Goal: Transaction & Acquisition: Download file/media

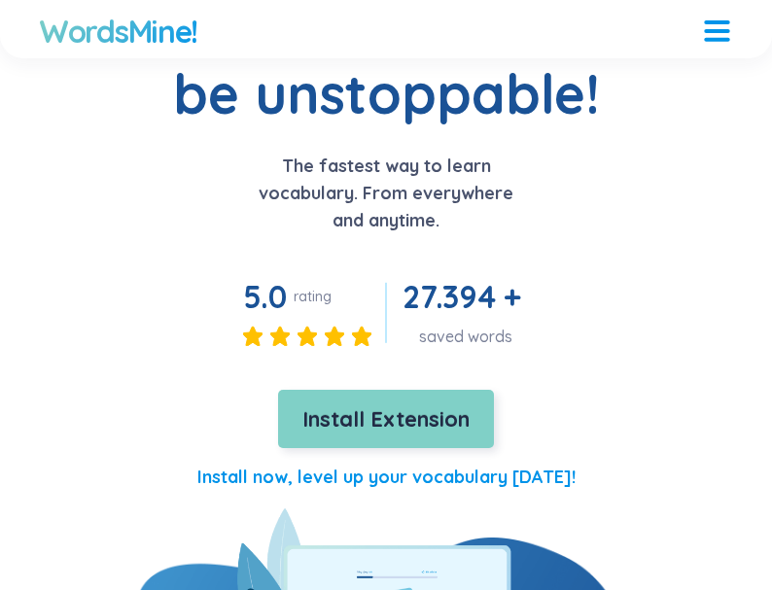
scroll to position [164, 0]
click at [407, 432] on span "Install Extension" at bounding box center [385, 419] width 167 height 34
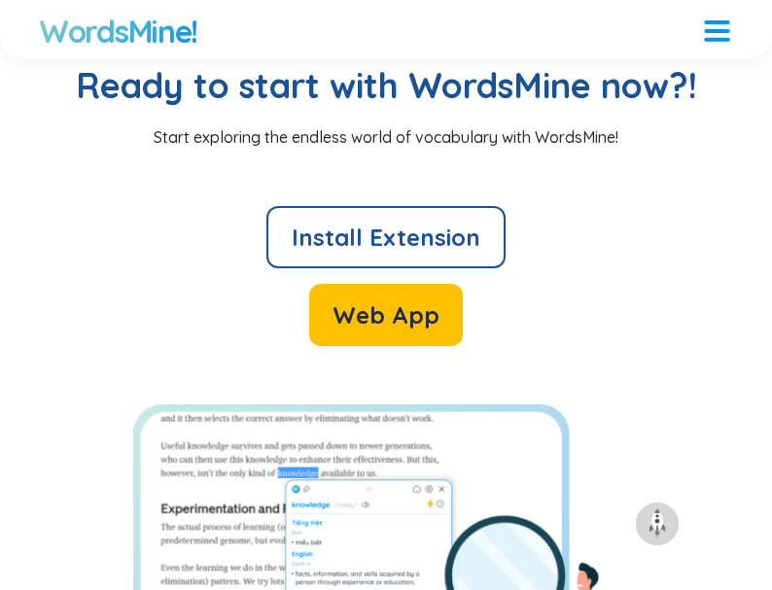
scroll to position [5227, 0]
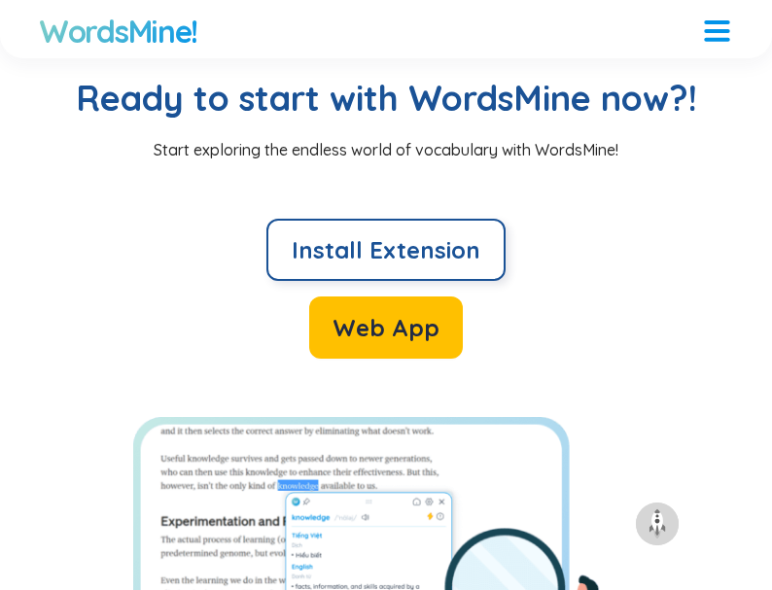
click at [425, 249] on span "Install Extension" at bounding box center [386, 249] width 189 height 31
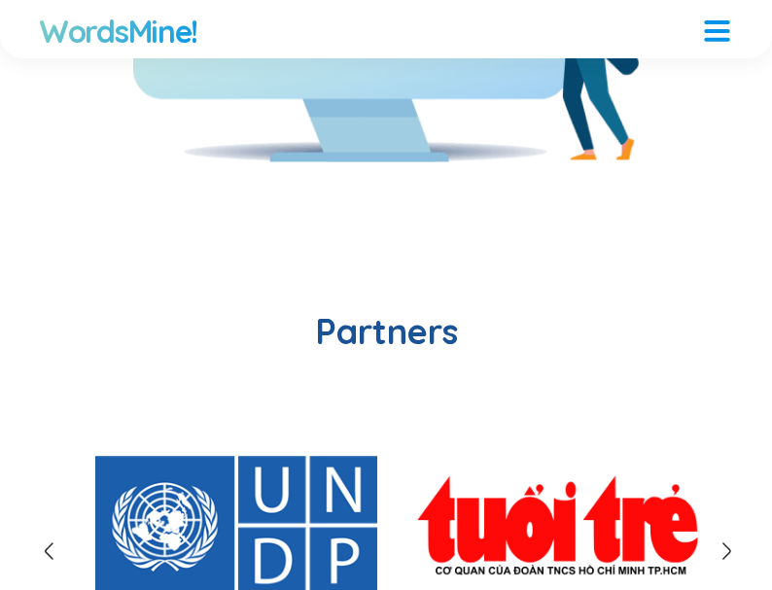
scroll to position [0, 0]
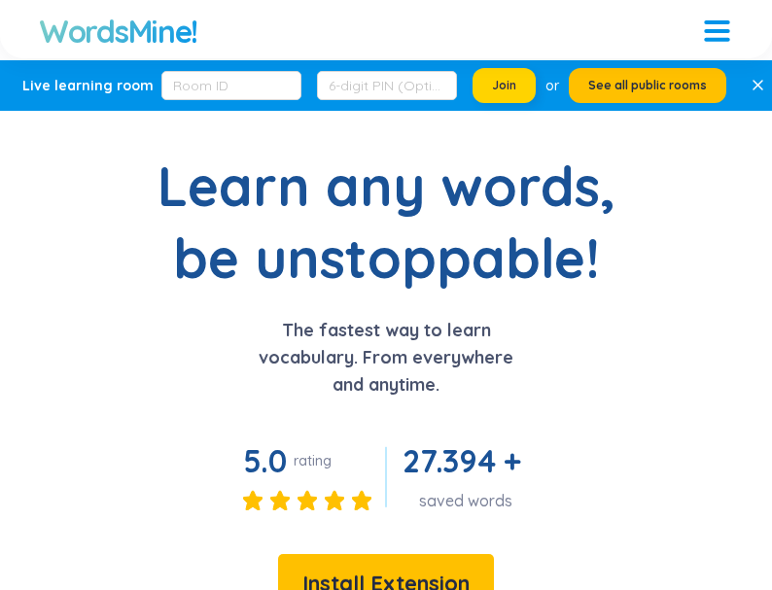
click at [509, 87] on span "Join" at bounding box center [504, 86] width 24 height 16
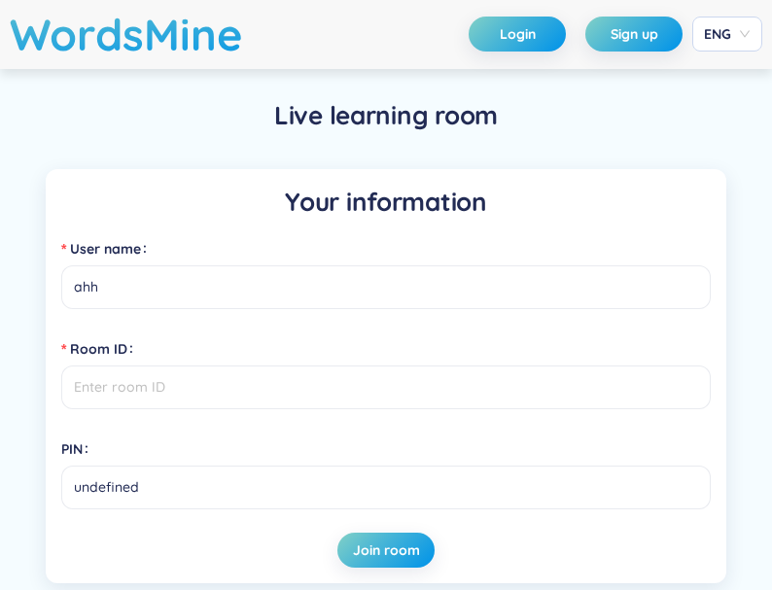
type input "ahh"
click at [453, 398] on input "Room ID" at bounding box center [385, 387] width 649 height 44
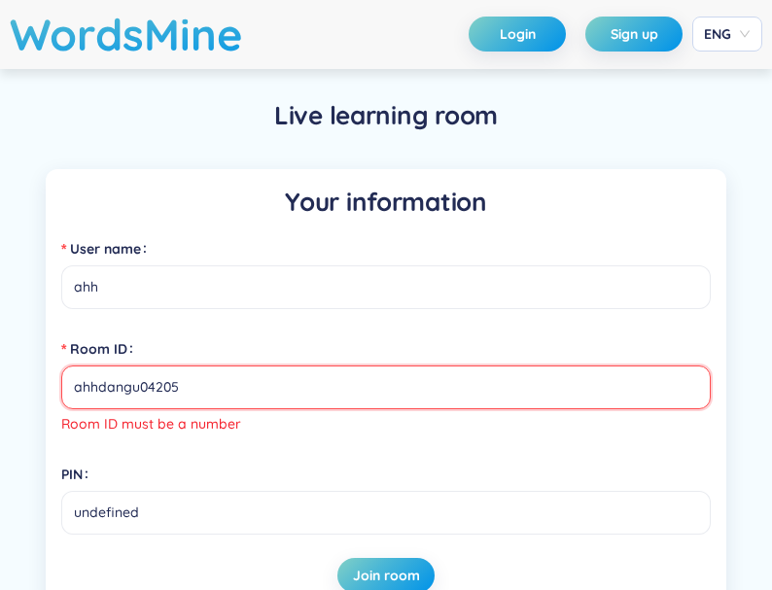
type input "ahhdangu04205"
click at [424, 504] on input "undefined" at bounding box center [385, 513] width 649 height 44
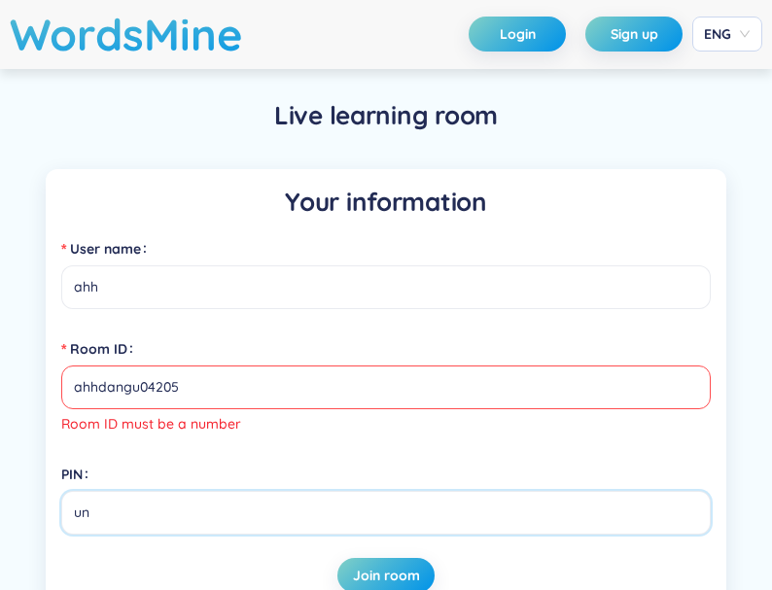
type input "u"
type input "2"
type input "20092004"
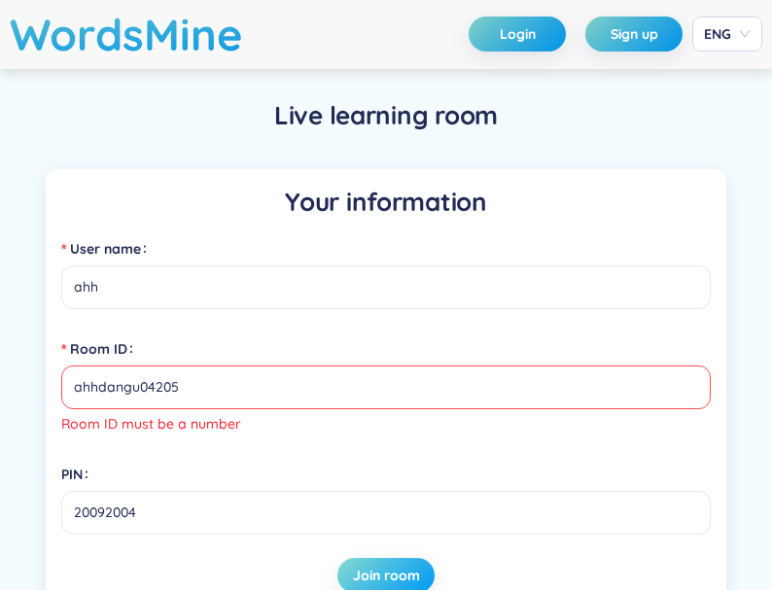
click at [396, 577] on span "Join room" at bounding box center [386, 575] width 67 height 19
click at [402, 396] on input "ahhdangu04205" at bounding box center [385, 387] width 649 height 44
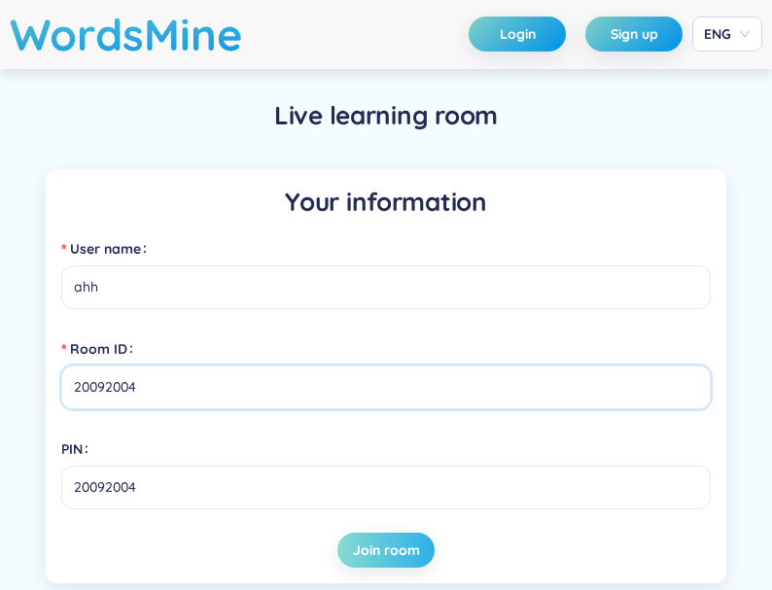
type input "20092004"
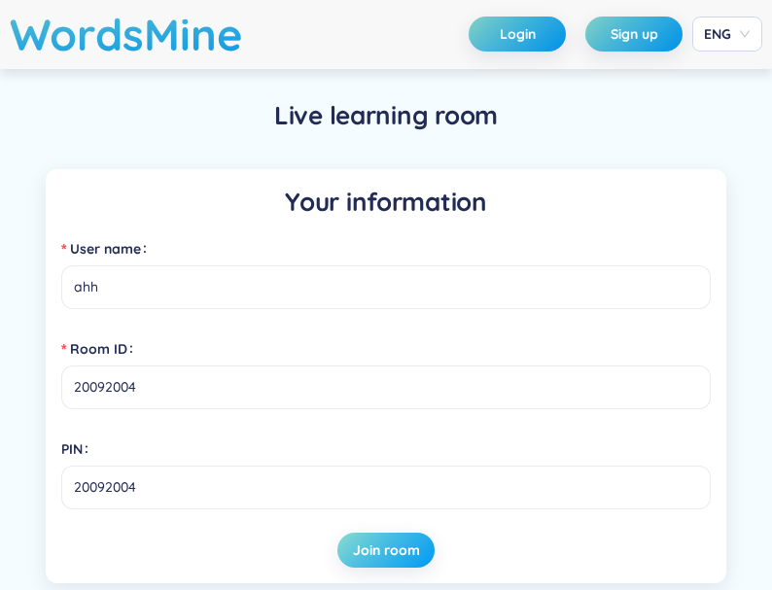
click at [391, 552] on span "Join room" at bounding box center [386, 549] width 67 height 19
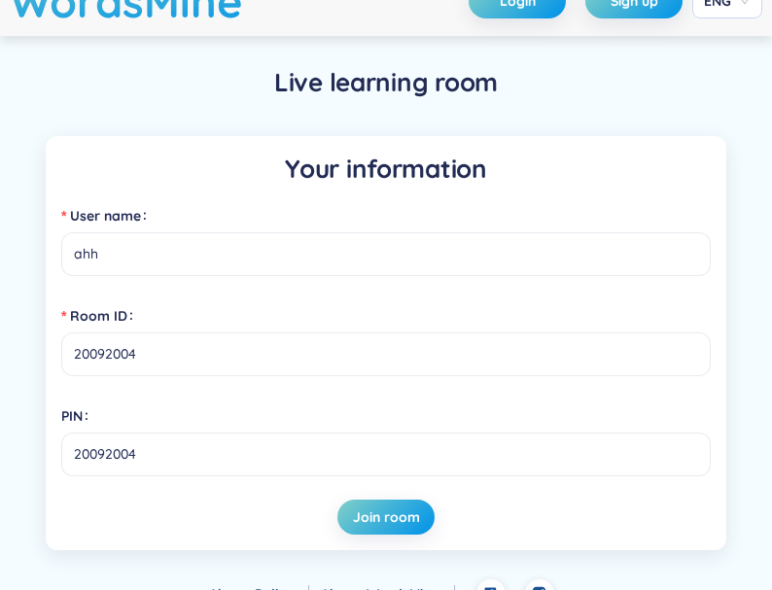
scroll to position [37, 0]
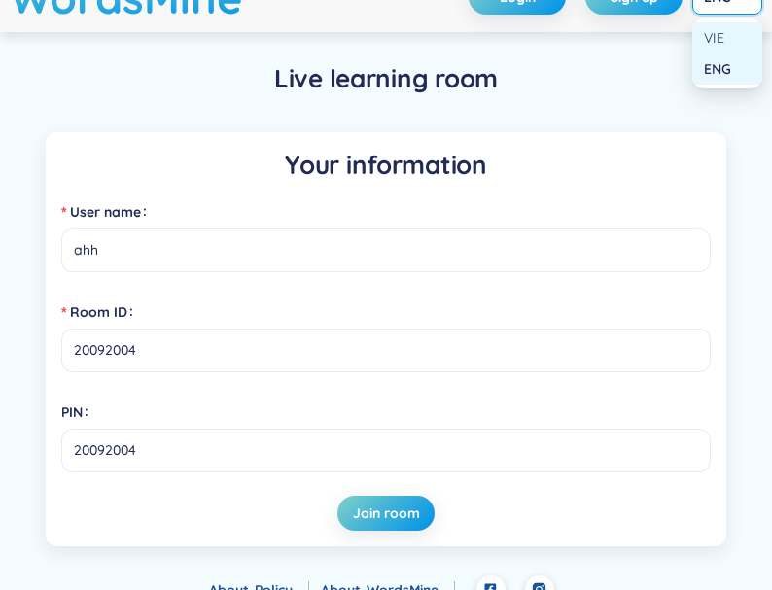
click at [715, 39] on div "VIE" at bounding box center [727, 37] width 47 height 21
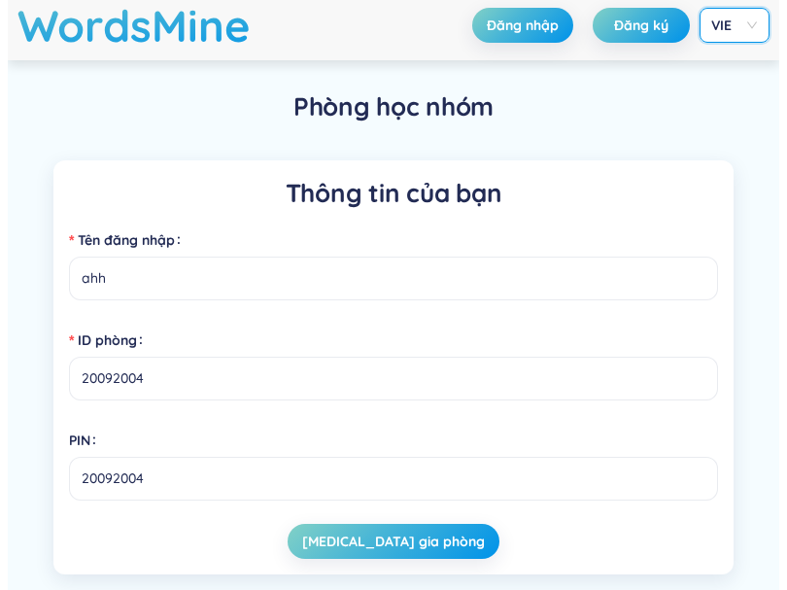
scroll to position [0, 0]
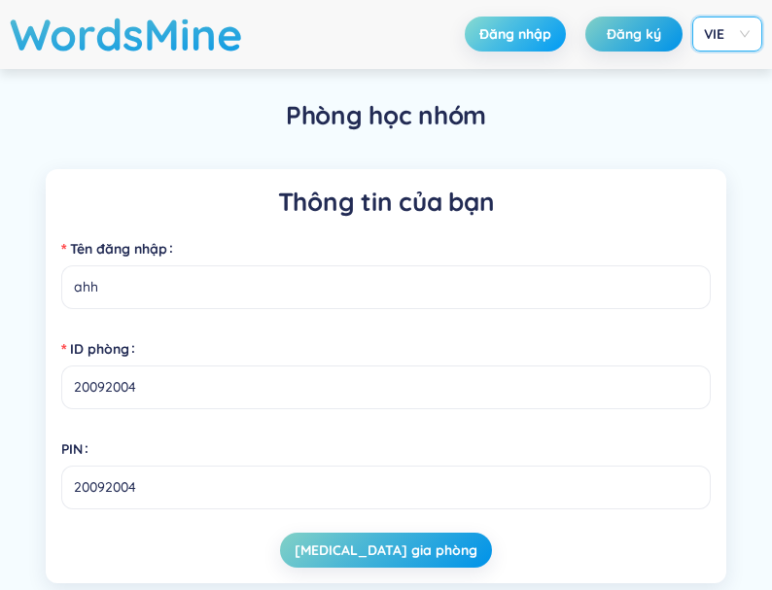
click at [506, 24] on span "Đăng nhập" at bounding box center [515, 33] width 72 height 19
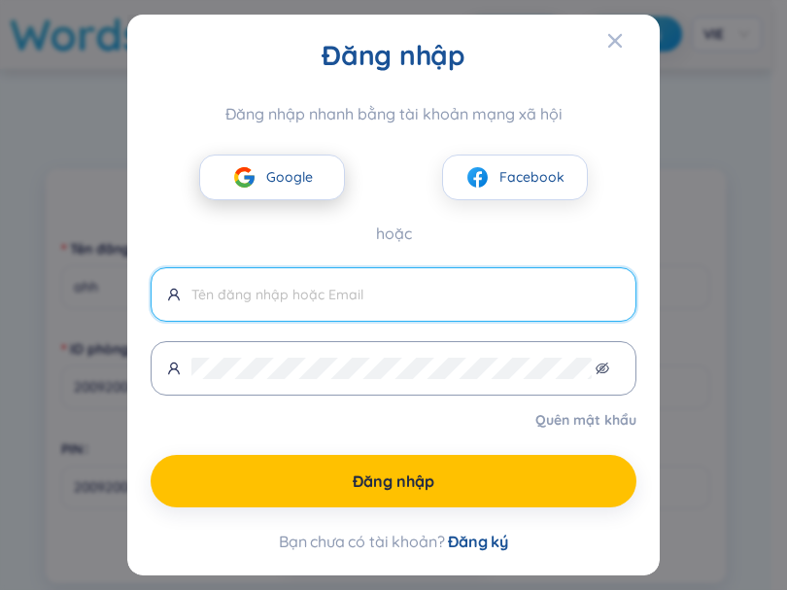
click at [312, 172] on button "Google" at bounding box center [272, 178] width 146 height 46
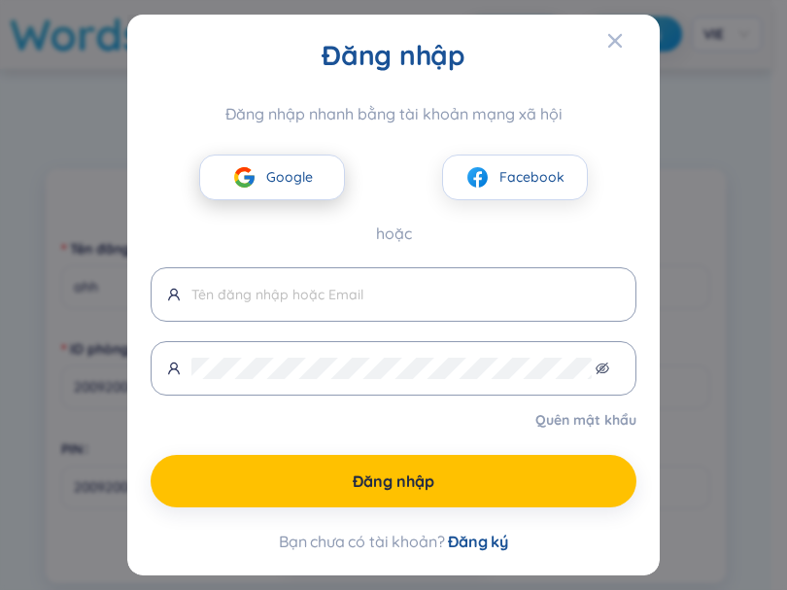
click at [299, 184] on span "Google" at bounding box center [289, 176] width 47 height 21
click at [326, 187] on button "Google" at bounding box center [272, 178] width 146 height 46
click at [318, 176] on button "Google" at bounding box center [272, 178] width 146 height 46
click at [471, 533] on span "Đăng ký" at bounding box center [478, 541] width 60 height 19
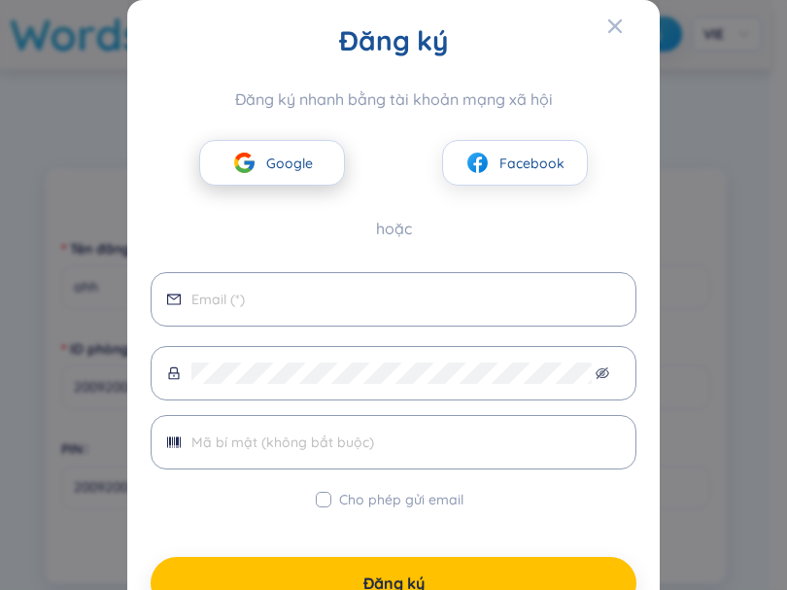
click at [292, 154] on span "Google" at bounding box center [289, 163] width 47 height 21
click at [318, 502] on input "Cho phép gửi email" at bounding box center [324, 500] width 16 height 16
checkbox input "true"
click at [317, 163] on button "Google" at bounding box center [272, 163] width 146 height 46
click at [295, 175] on button "Google" at bounding box center [272, 163] width 146 height 46
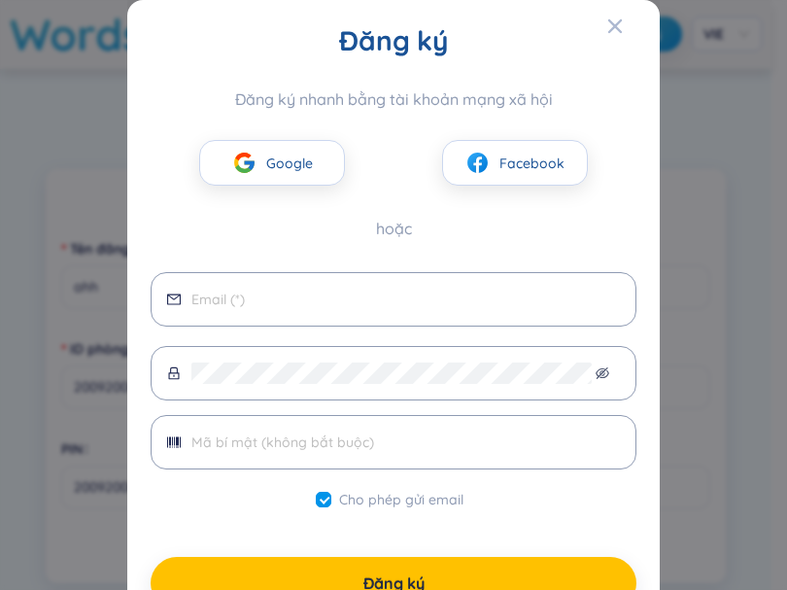
click at [652, 155] on div "Đăng ký Đăng ký nhanh bằng tài khoản mạng xã hội Google Facebook hoặc Cho phép …" at bounding box center [393, 295] width 787 height 590
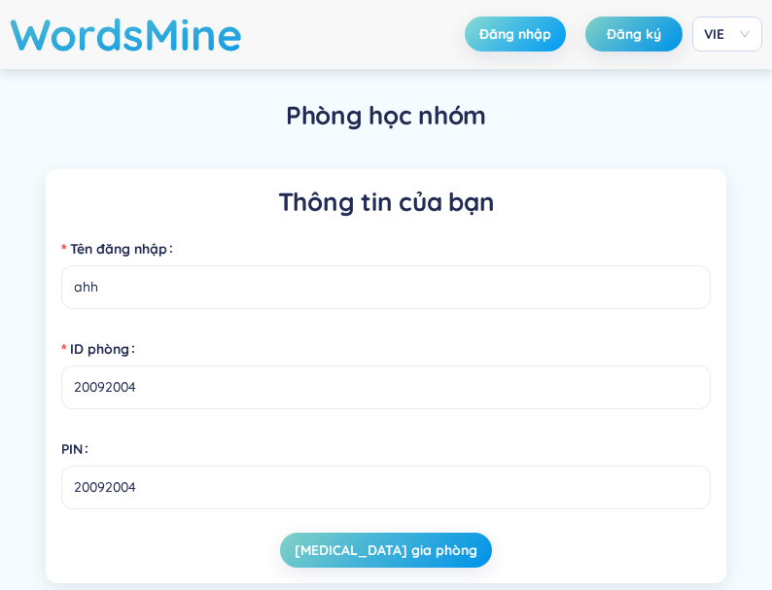
click at [525, 33] on span "Đăng nhập" at bounding box center [515, 33] width 72 height 19
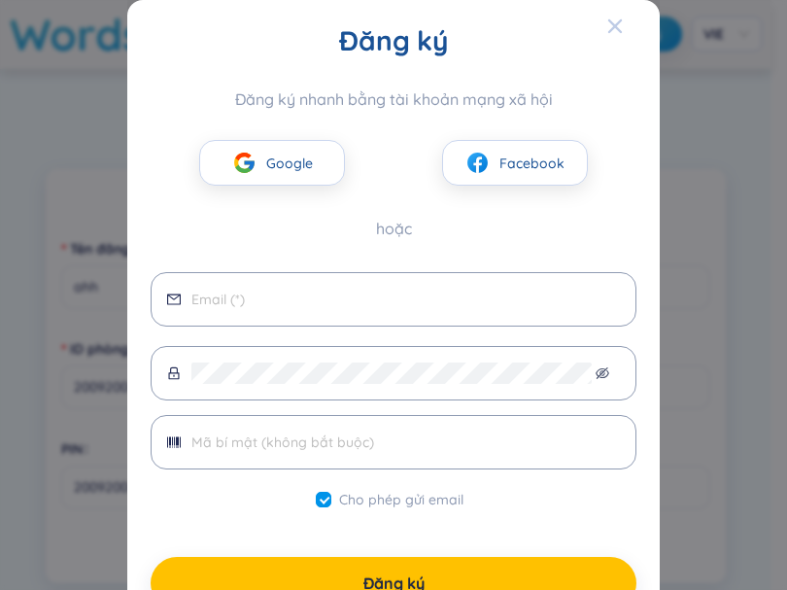
click at [612, 19] on icon "Close" at bounding box center [615, 26] width 16 height 16
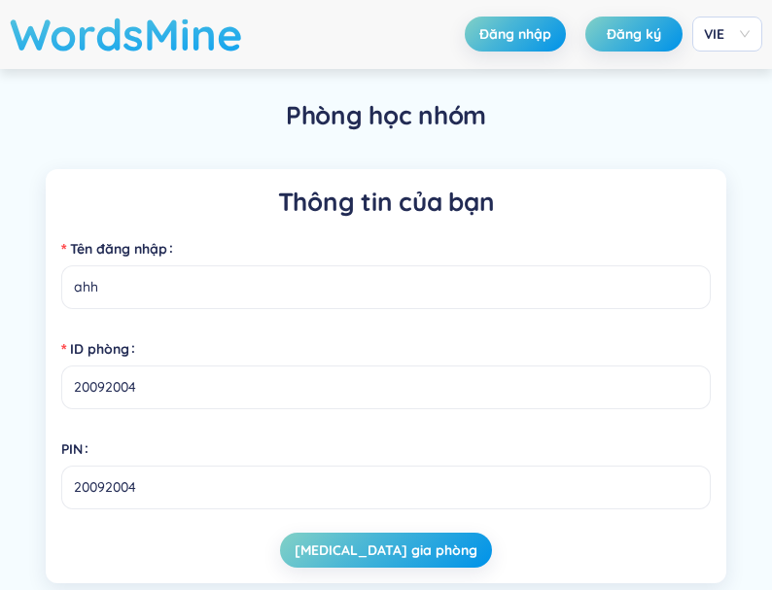
click at [129, 35] on h1 "WordsMine" at bounding box center [126, 34] width 233 height 69
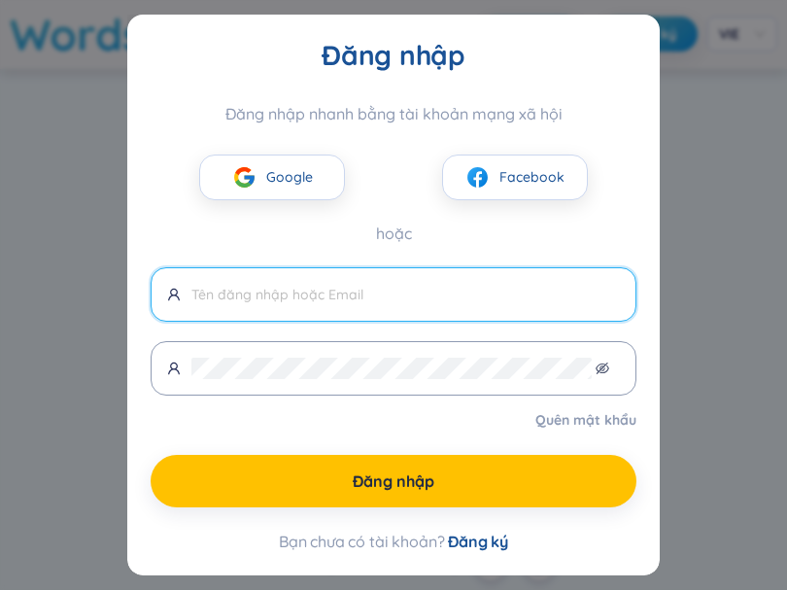
click at [88, 161] on div "Đăng nhập Đăng nhập nhanh bằng tài khoản mạng xã hội Google Facebook hoặc Quên …" at bounding box center [393, 295] width 787 height 590
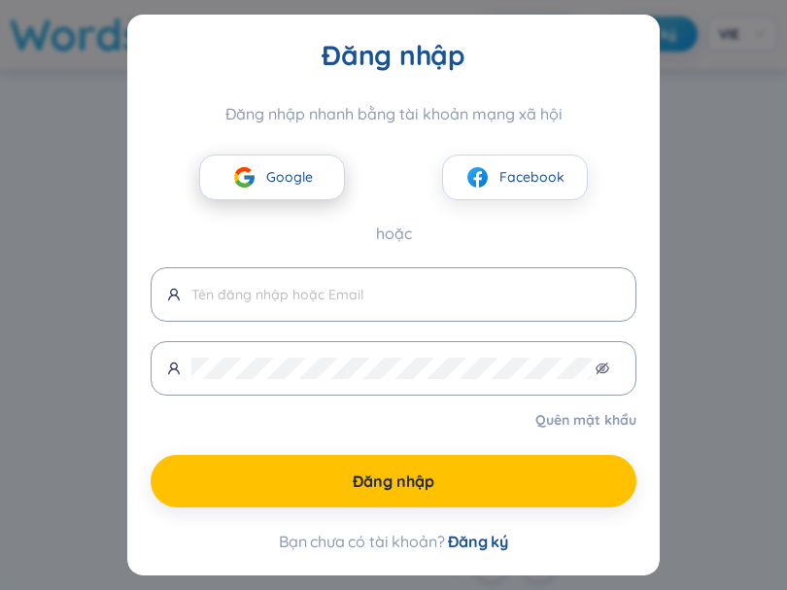
click at [322, 189] on button "Google" at bounding box center [272, 178] width 146 height 46
drag, startPoint x: 634, startPoint y: 97, endPoint x: 664, endPoint y: 94, distance: 30.3
click at [664, 94] on div "Đăng nhập Đăng nhập nhanh bằng tài khoản mạng xã hội Google Facebook hoặc Quên …" at bounding box center [393, 295] width 787 height 590
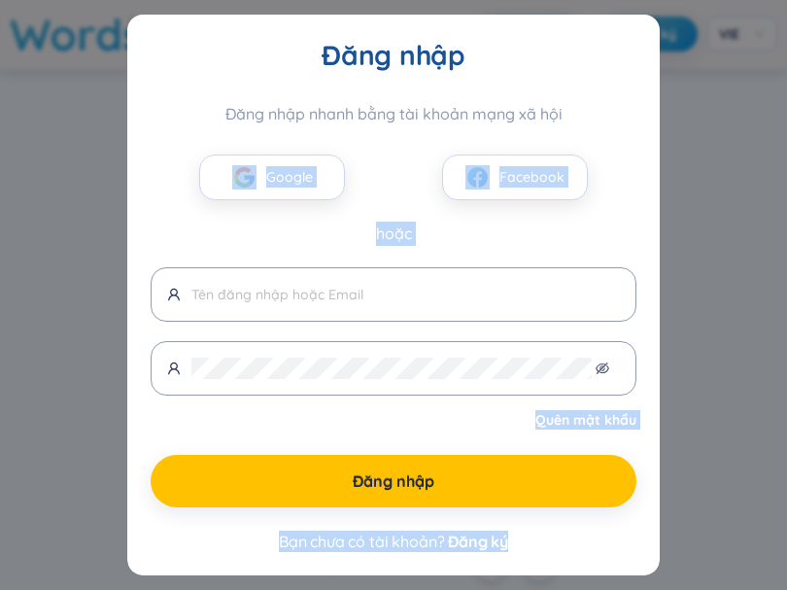
click at [667, 92] on div "Đăng nhập Đăng nhập nhanh bằng tài khoản mạng xã hội Google Facebook hoặc Quên …" at bounding box center [393, 295] width 787 height 590
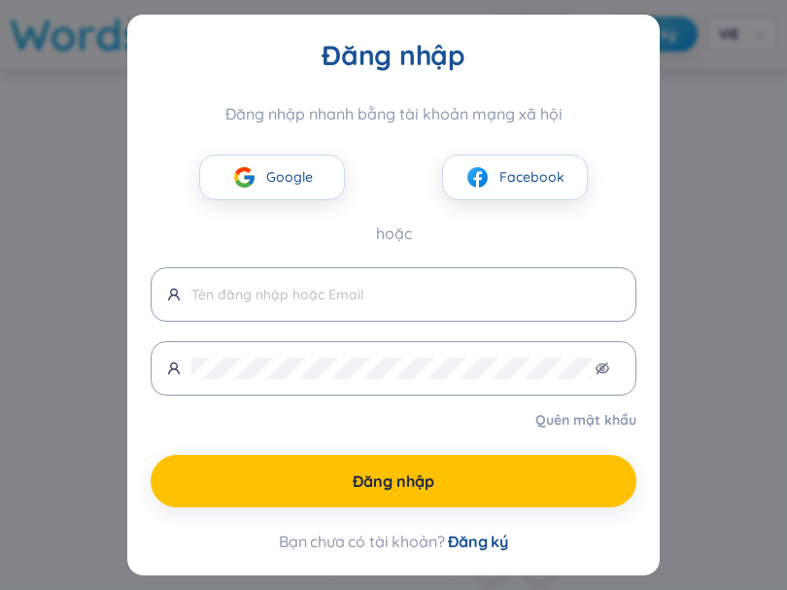
click at [668, 92] on div "Đăng nhập Đăng nhập nhanh bằng tài khoản mạng xã hội Google Facebook hoặc Quên …" at bounding box center [393, 295] width 787 height 590
click at [669, 92] on div "Đăng nhập Đăng nhập nhanh bằng tài khoản mạng xã hội Google Facebook hoặc Quên …" at bounding box center [393, 295] width 787 height 590
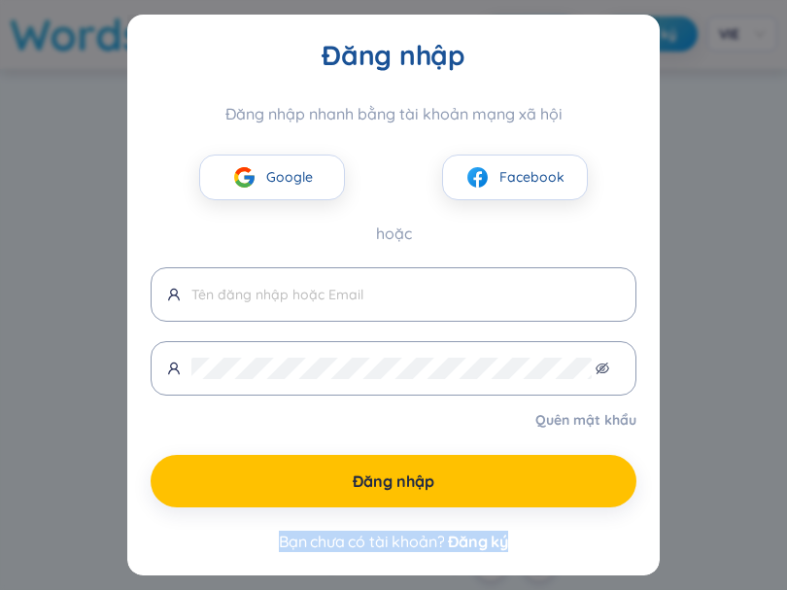
click at [669, 92] on div "Đăng nhập Đăng nhập nhanh bằng tài khoản mạng xã hội Google Facebook hoặc Quên …" at bounding box center [393, 295] width 787 height 590
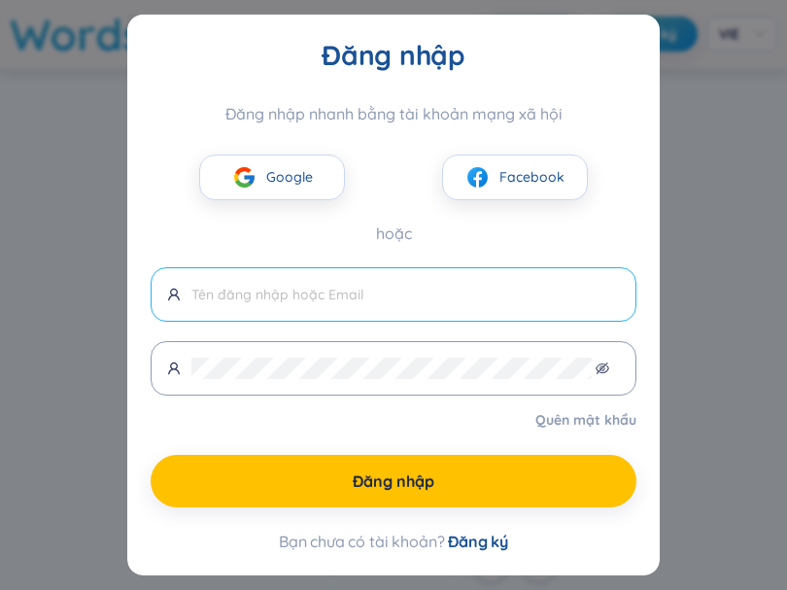
click at [527, 296] on input "text" at bounding box center [405, 294] width 429 height 21
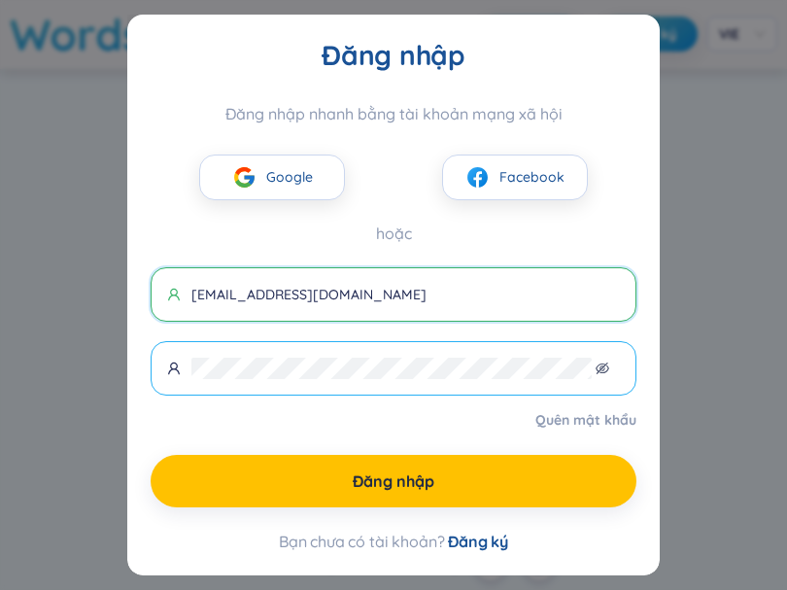
type input "[EMAIL_ADDRESS][DOMAIN_NAME]"
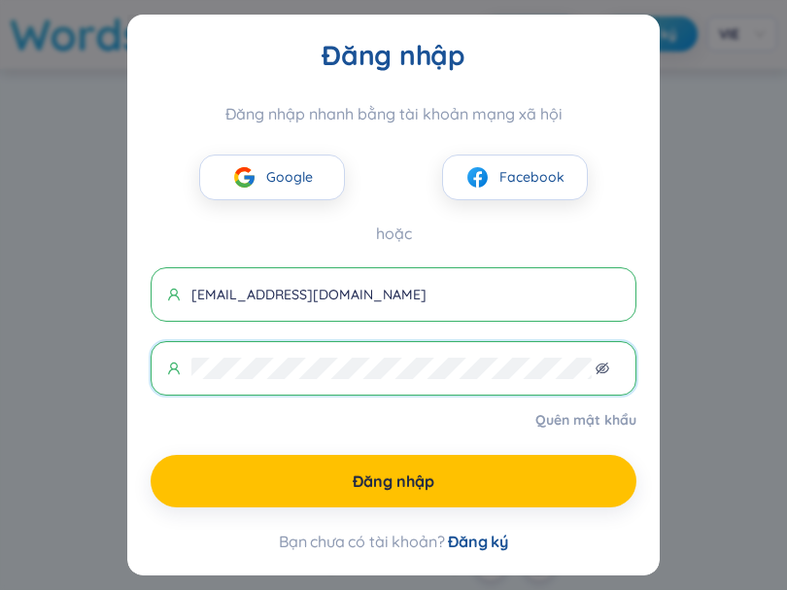
click at [493, 547] on span "Đăng ký" at bounding box center [478, 541] width 60 height 19
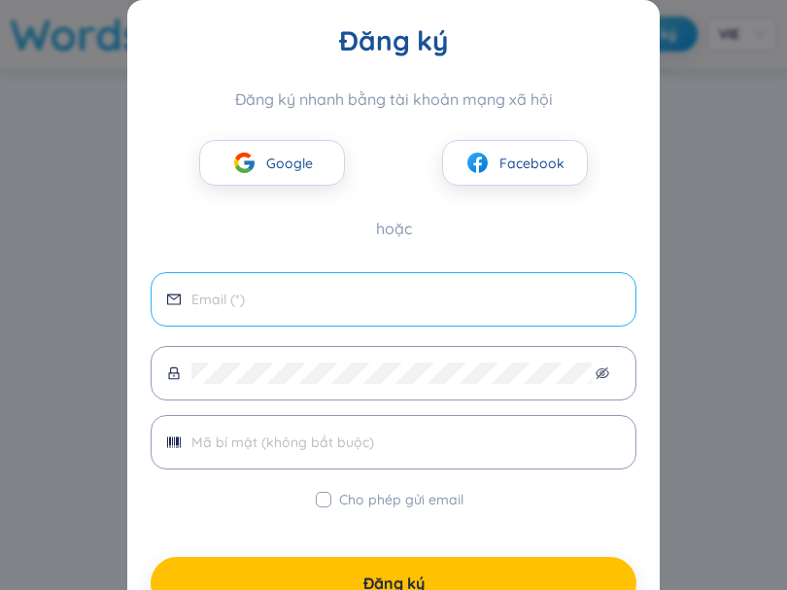
click at [405, 288] on span at bounding box center [394, 299] width 486 height 54
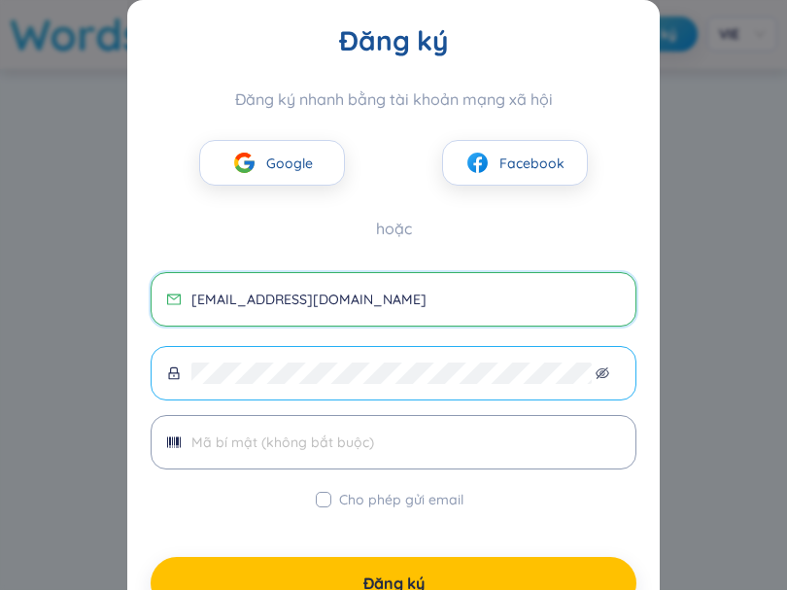
type input "[EMAIL_ADDRESS][DOMAIN_NAME]"
click at [356, 394] on span at bounding box center [394, 373] width 486 height 54
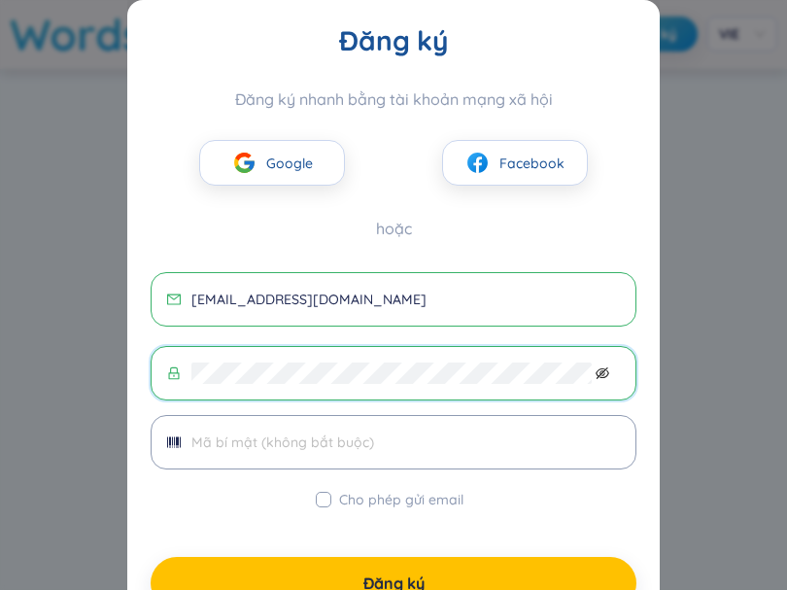
click at [596, 375] on icon "eye-invisible" at bounding box center [603, 373] width 14 height 12
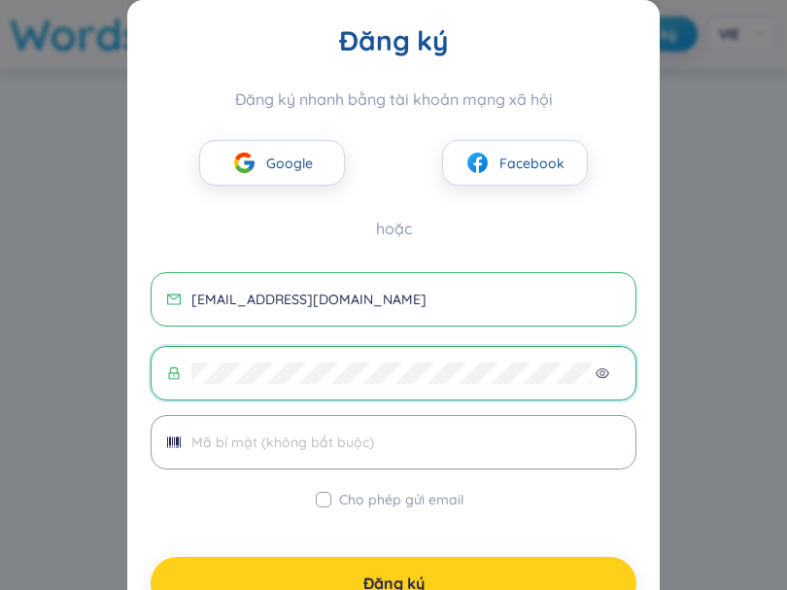
click at [366, 563] on button "Đăng ký" at bounding box center [394, 583] width 486 height 52
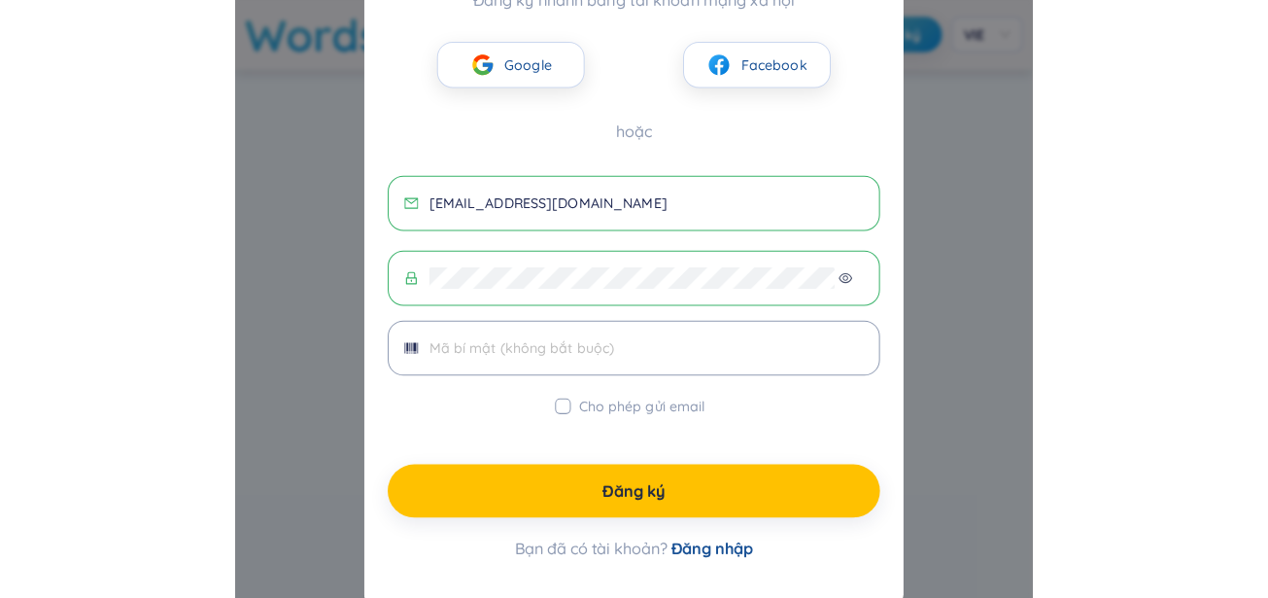
scroll to position [98, 0]
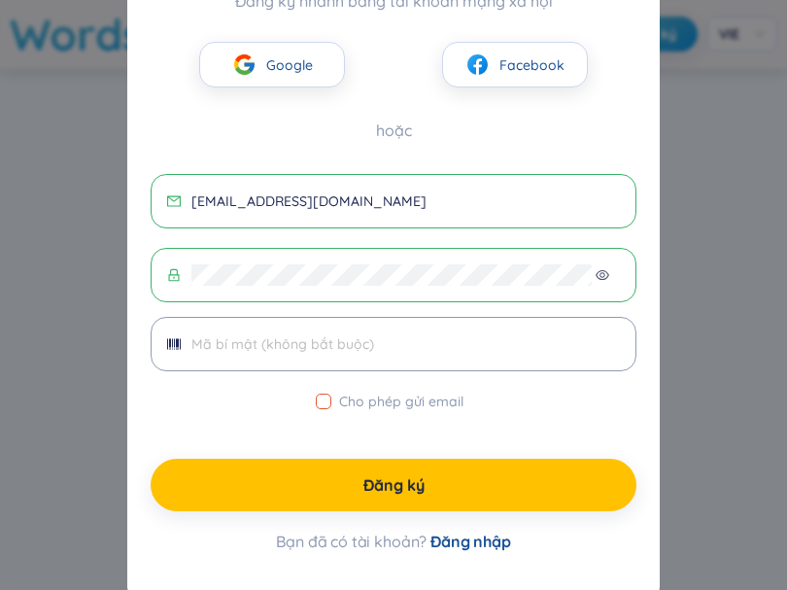
click at [316, 399] on input "Cho phép gửi email" at bounding box center [324, 402] width 16 height 16
checkbox input "true"
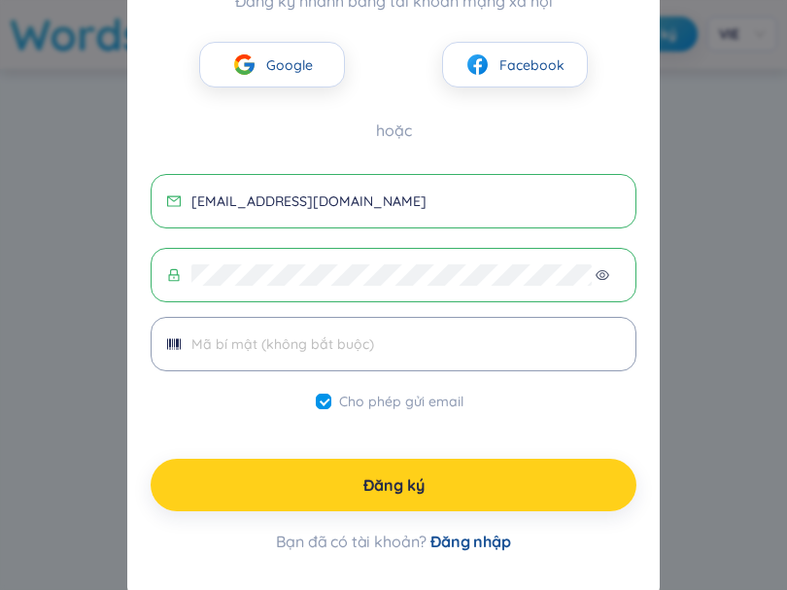
click at [329, 478] on button "Đăng ký" at bounding box center [394, 485] width 486 height 52
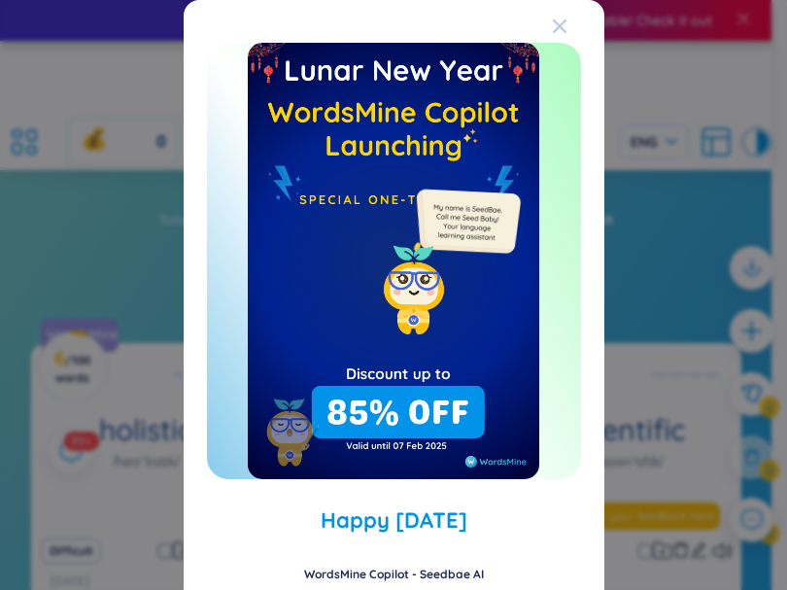
click at [552, 24] on icon "Close" at bounding box center [559, 26] width 14 height 14
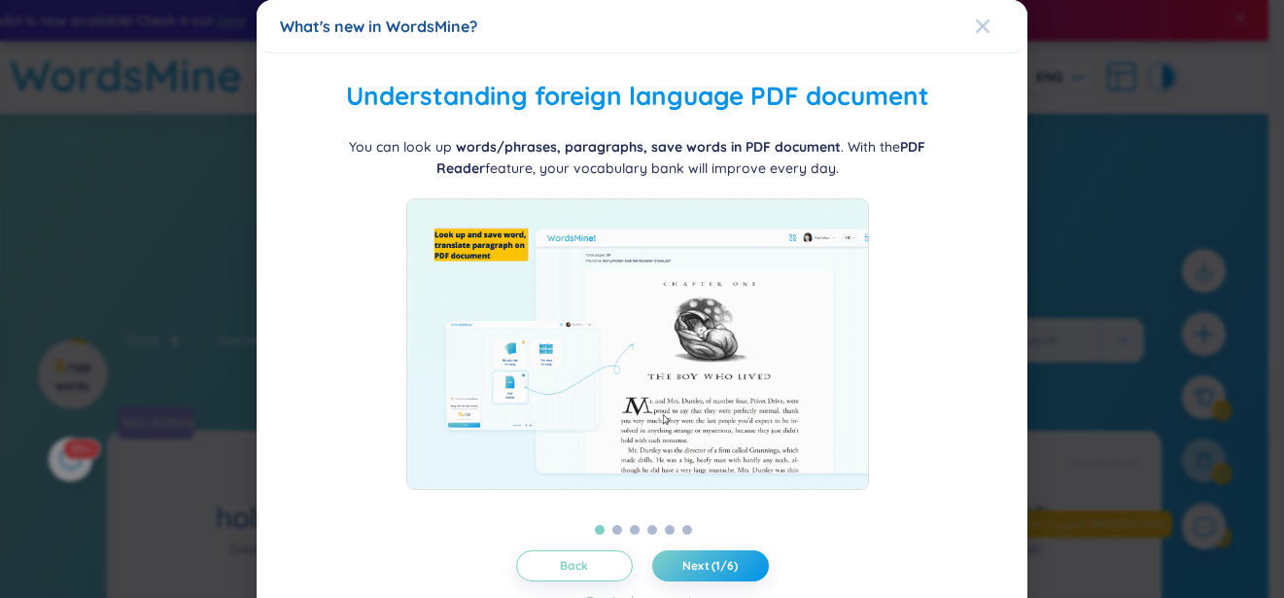
click at [771, 28] on icon "Close" at bounding box center [983, 26] width 14 height 14
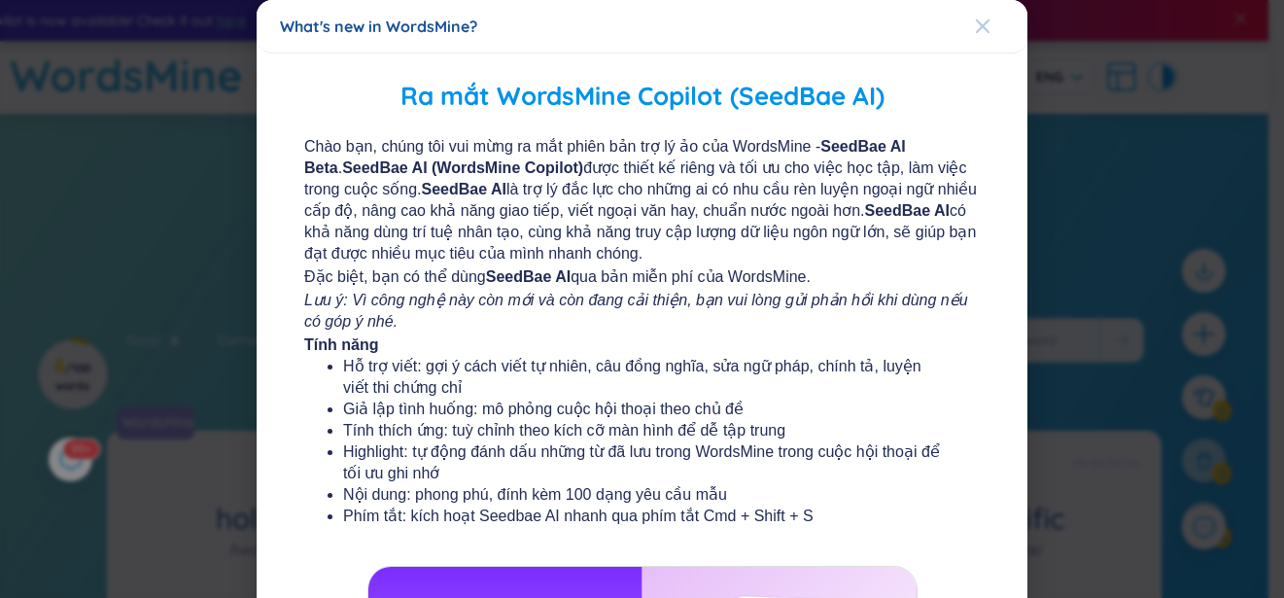
click at [771, 41] on div "Close" at bounding box center [983, 26] width 16 height 52
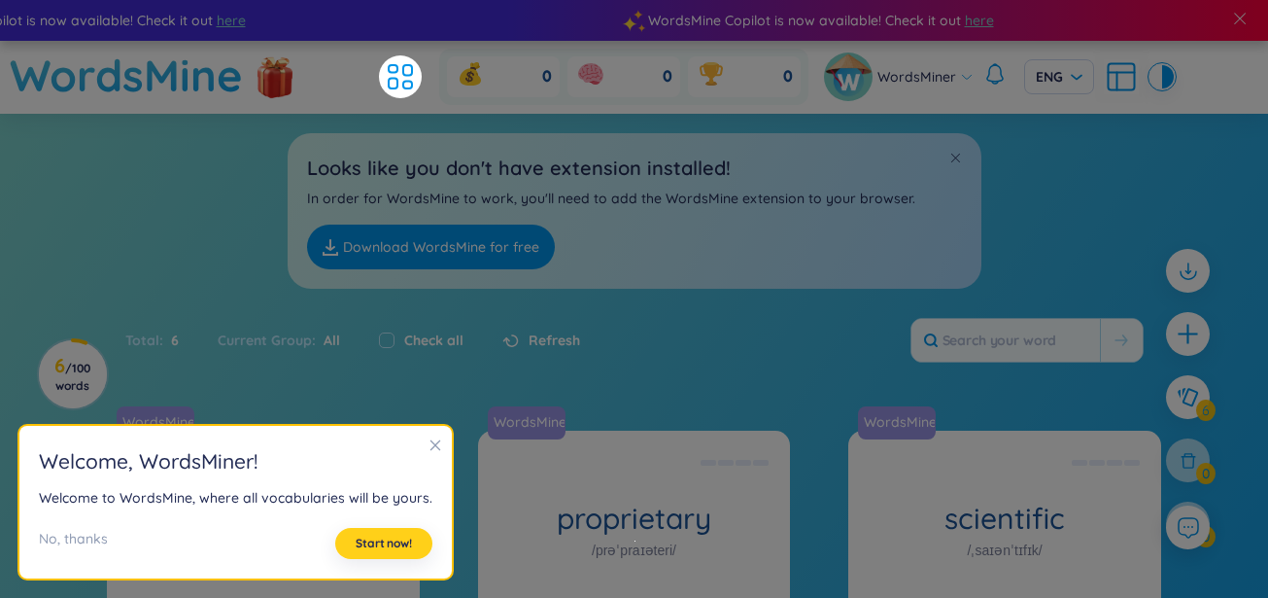
click at [362, 545] on span "Start now!" at bounding box center [384, 543] width 56 height 16
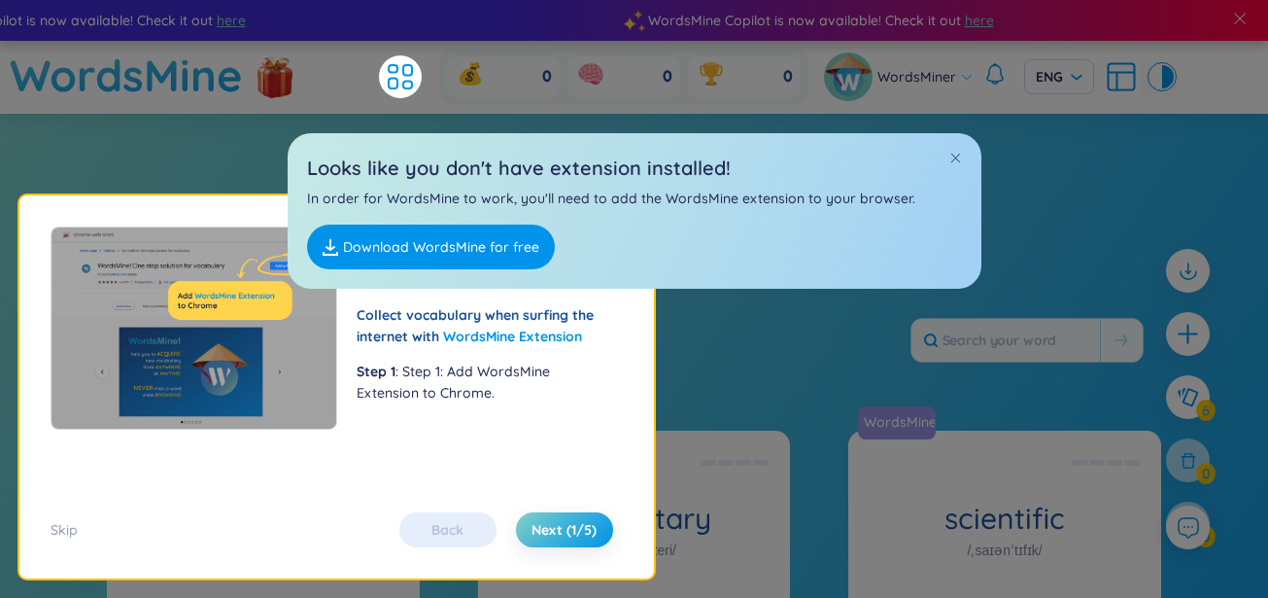
click at [495, 252] on link "Download WordsMine for free" at bounding box center [431, 246] width 248 height 45
